Goal: Communication & Community: Answer question/provide support

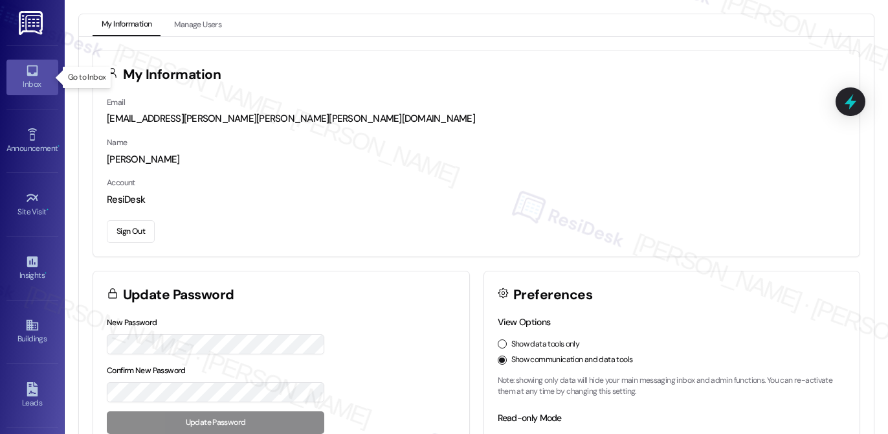
click at [21, 71] on link "Inbox" at bounding box center [32, 77] width 52 height 35
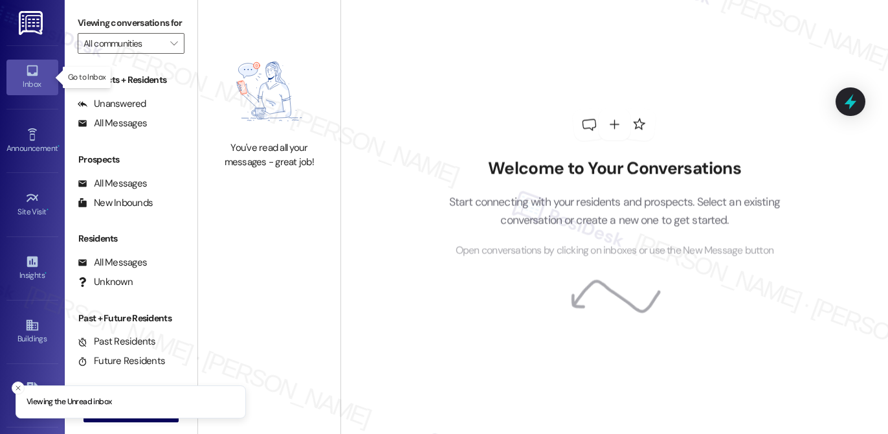
click at [21, 70] on link "Inbox" at bounding box center [32, 77] width 52 height 35
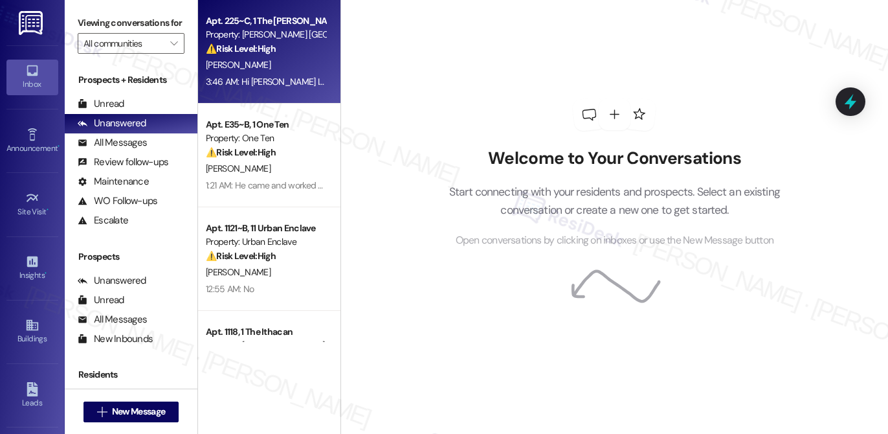
click at [295, 55] on div "⚠️ Risk Level: High The resident has reported a recurring issue with their wash…" at bounding box center [266, 49] width 120 height 14
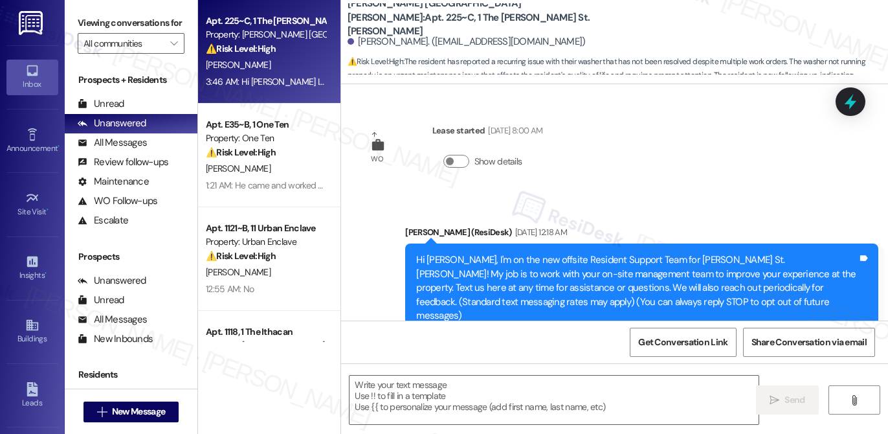
scroll to position [2171, 0]
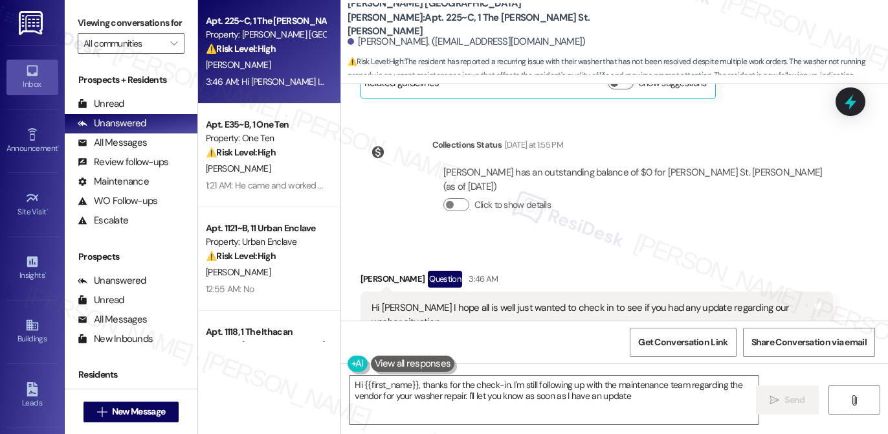
type textarea "Hi {{first_name}}, thanks for the check-in. I'm still following up with the mai…"
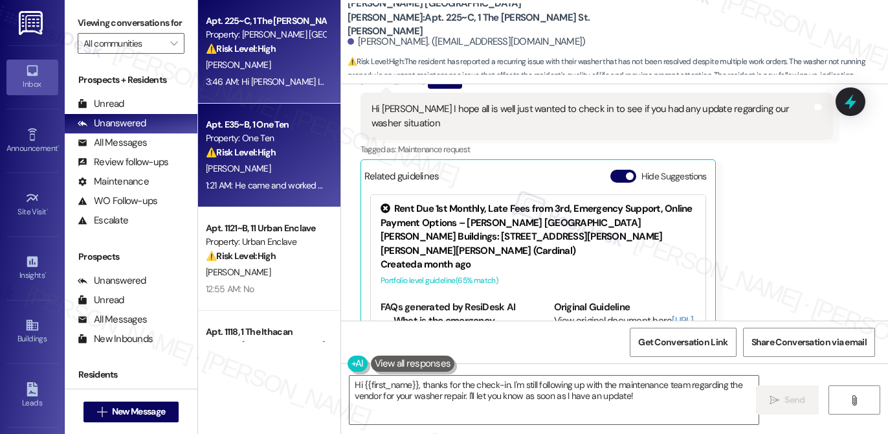
click at [296, 157] on div "⚠️ Risk Level: High The resident reports that the AC unit is still not working …" at bounding box center [266, 153] width 120 height 14
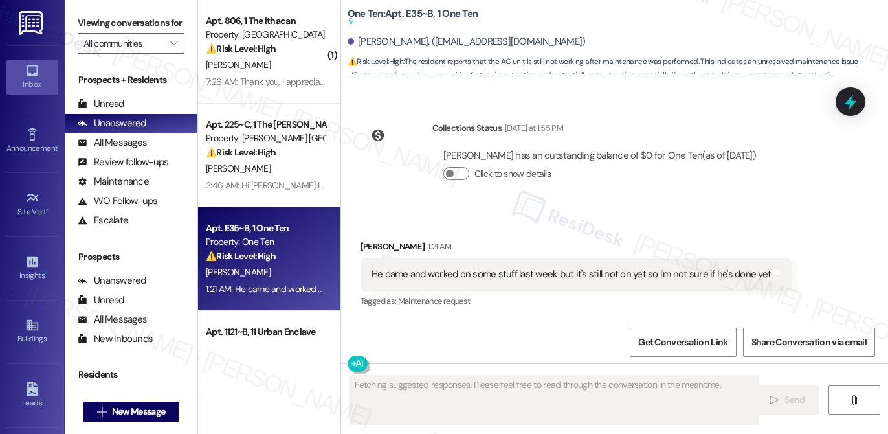
scroll to position [3196, 0]
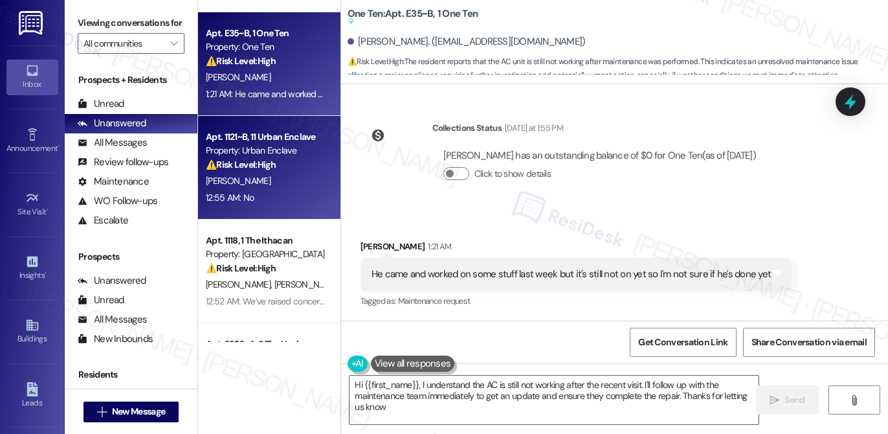
type textarea "Hi {{first_name}}, I understand the AC is still not working after the recent vi…"
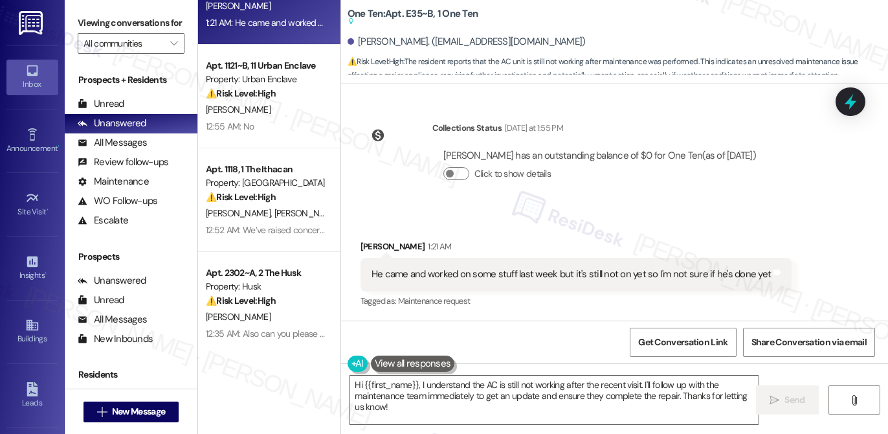
scroll to position [268, 0]
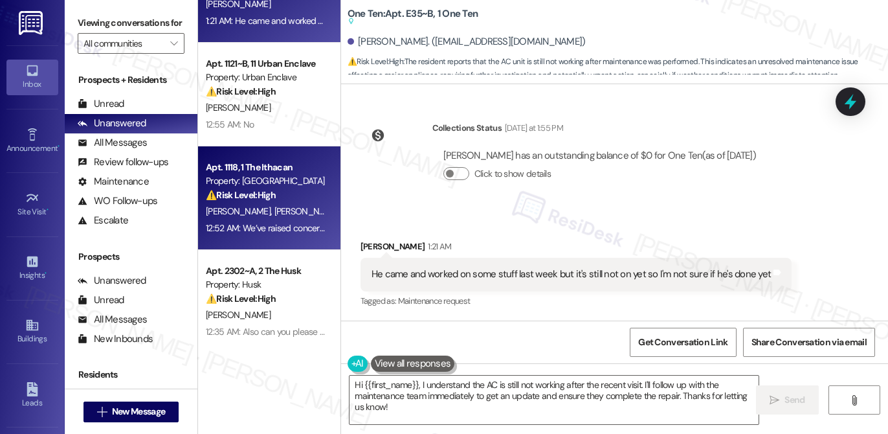
click at [303, 175] on div "Property: [GEOGRAPHIC_DATA]" at bounding box center [266, 181] width 120 height 14
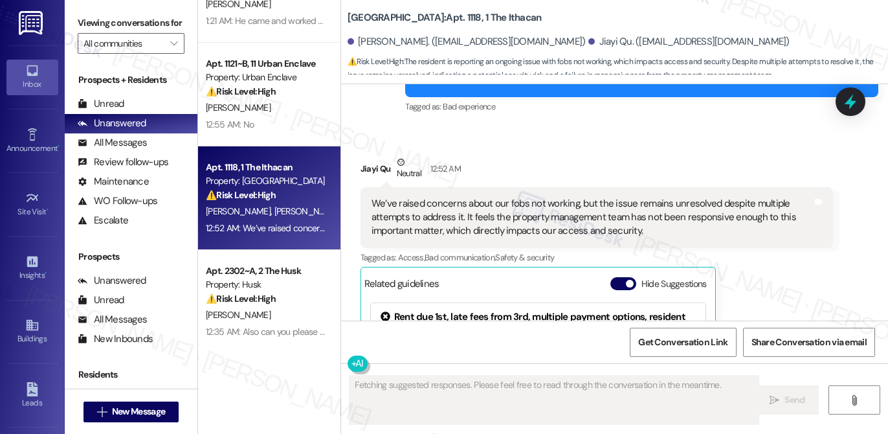
scroll to position [1305, 0]
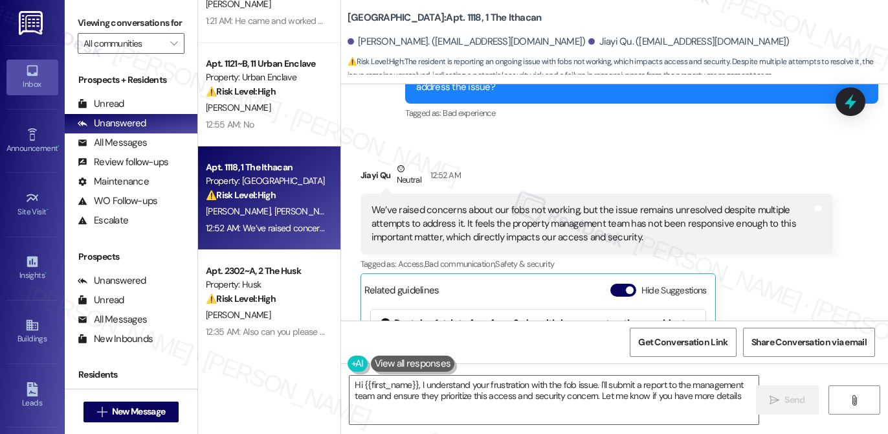
type textarea "Hi {{first_name}}, I understand your frustration with the fob issue. I'll submi…"
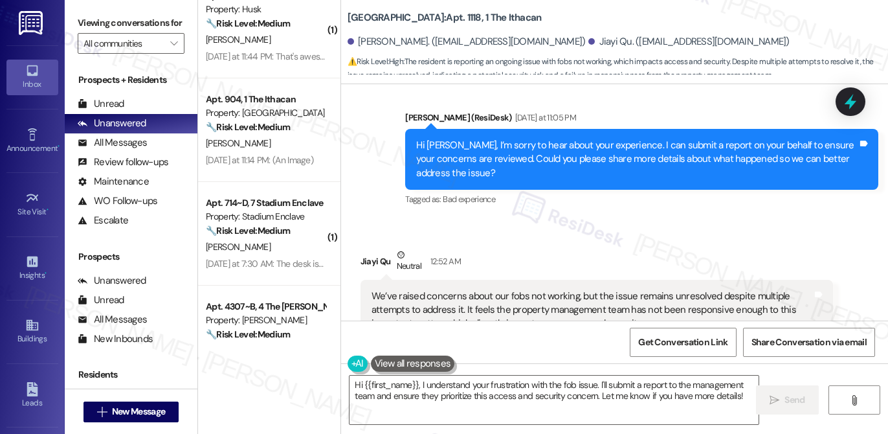
scroll to position [1694, 0]
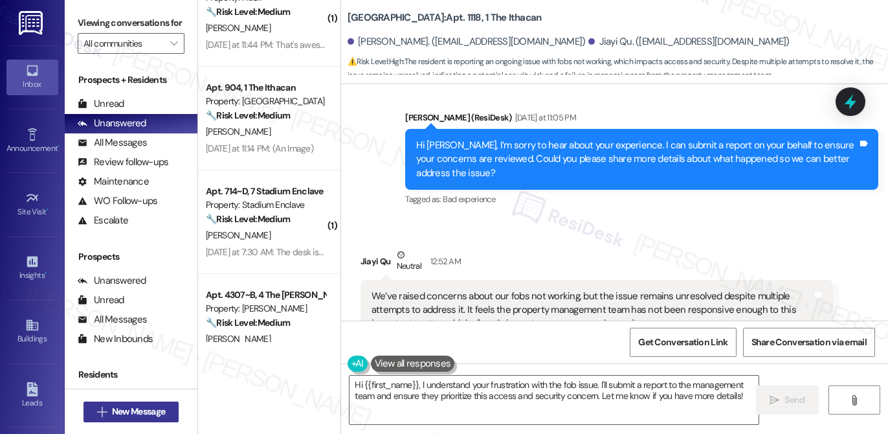
click at [149, 409] on span "New Message" at bounding box center [138, 411] width 53 height 14
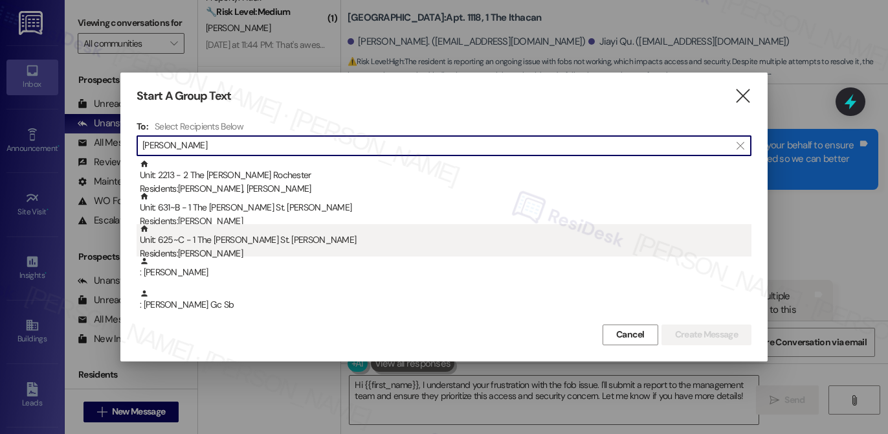
type input "[PERSON_NAME]"
click at [225, 252] on div "Residents: [PERSON_NAME]" at bounding box center [446, 254] width 612 height 14
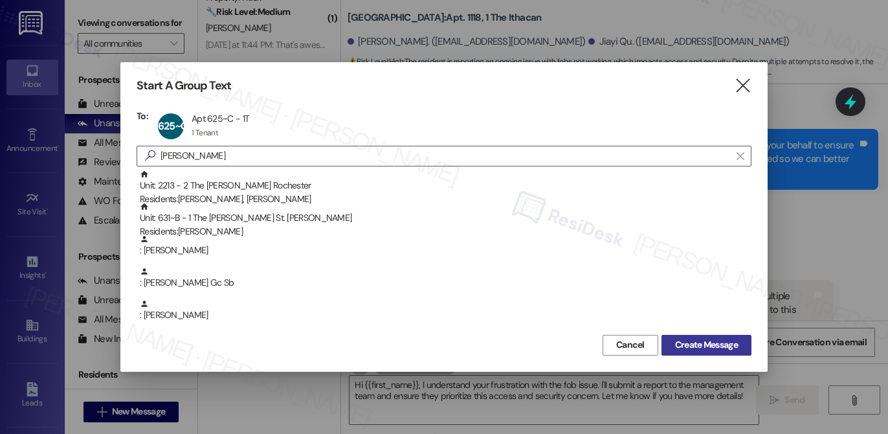
click at [732, 345] on span "Create Message" at bounding box center [706, 345] width 63 height 14
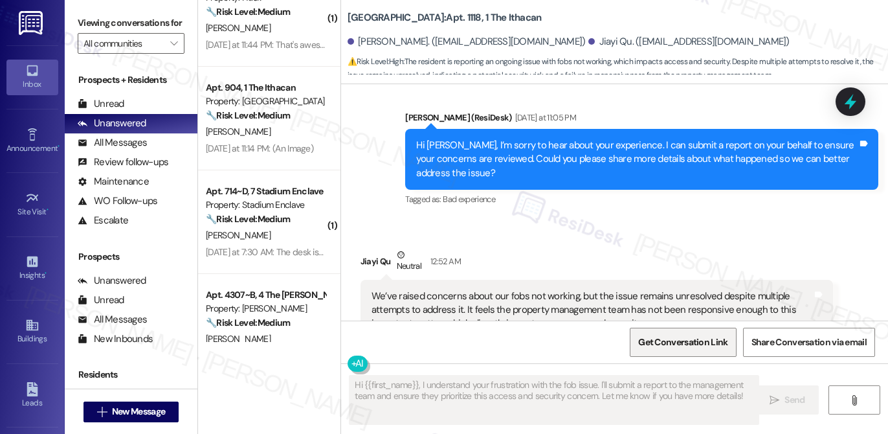
type textarea "Fetching suggested responses. Please feel free to read through the conversation…"
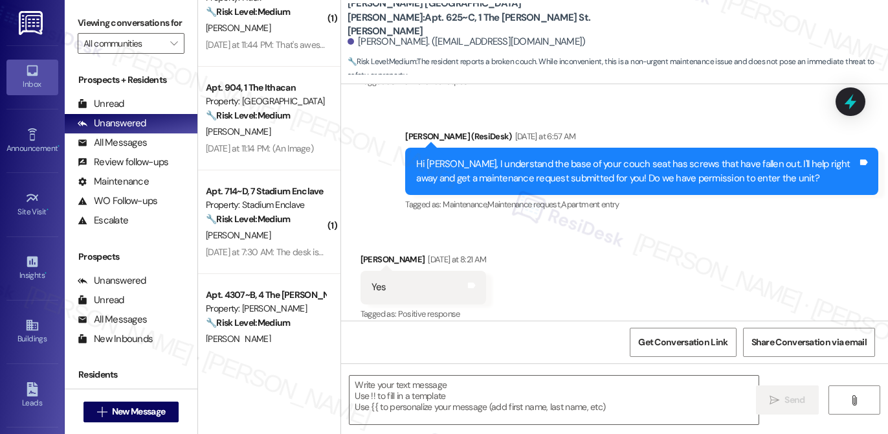
scroll to position [733, 0]
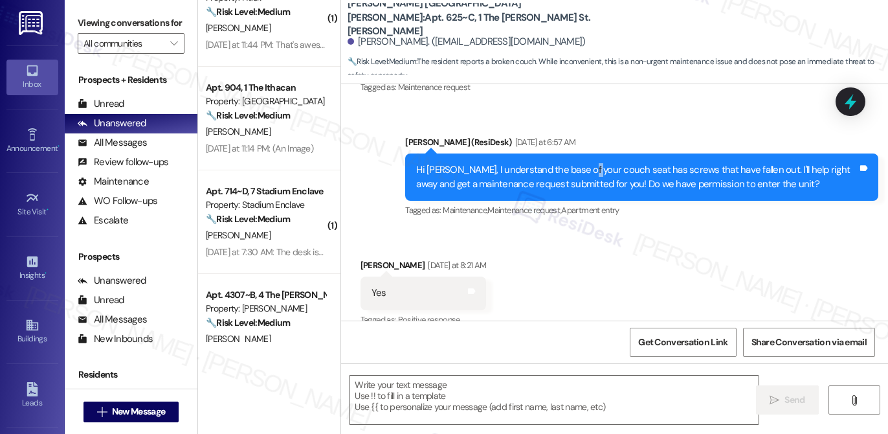
drag, startPoint x: 578, startPoint y: 171, endPoint x: 590, endPoint y: 170, distance: 11.7
click at [590, 170] on div "Hi [PERSON_NAME], I understand the base of your couch seat has screws that have…" at bounding box center [636, 177] width 441 height 28
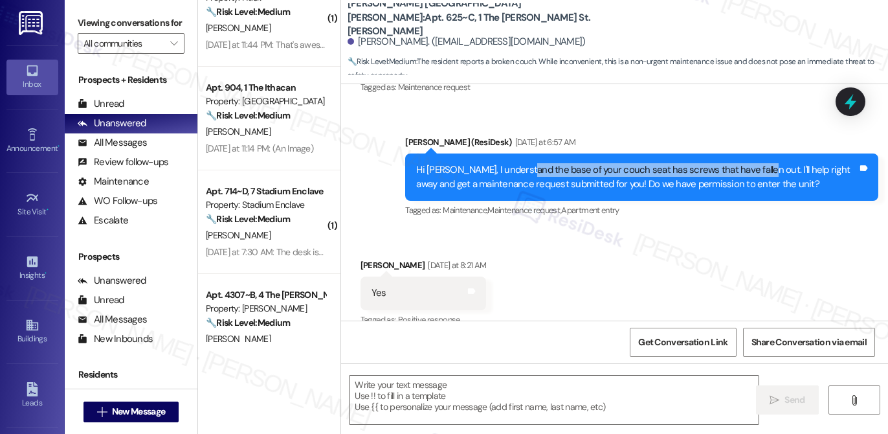
drag, startPoint x: 524, startPoint y: 173, endPoint x: 751, endPoint y: 168, distance: 227.8
click at [751, 168] on div "Hi [PERSON_NAME], I understand the base of your couch seat has screws that have…" at bounding box center [636, 177] width 441 height 28
copy div "base of your couch seat has screws that have fallen out."
